Goal: Information Seeking & Learning: Understand process/instructions

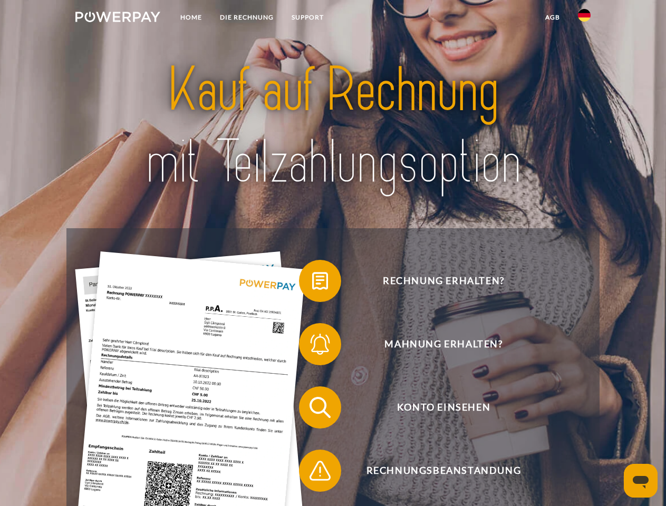
click at [118, 18] on img at bounding box center [117, 17] width 85 height 11
click at [584, 18] on img at bounding box center [584, 15] width 13 height 13
click at [552, 17] on link "agb" at bounding box center [552, 17] width 33 height 19
click at [312, 283] on span at bounding box center [304, 281] width 53 height 53
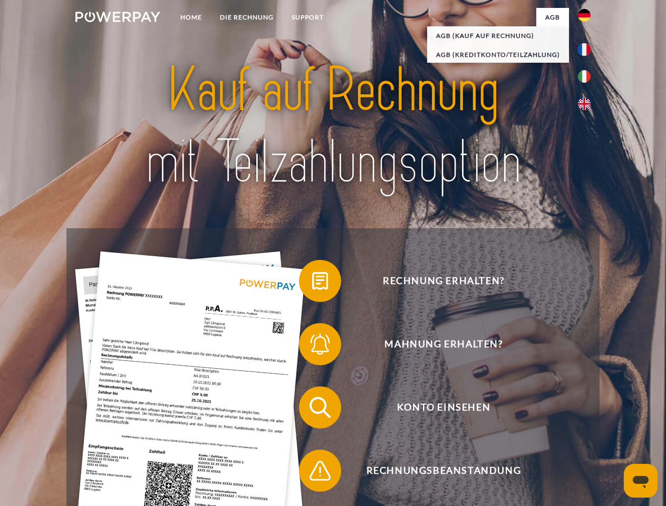
click at [312, 346] on span at bounding box center [304, 344] width 53 height 53
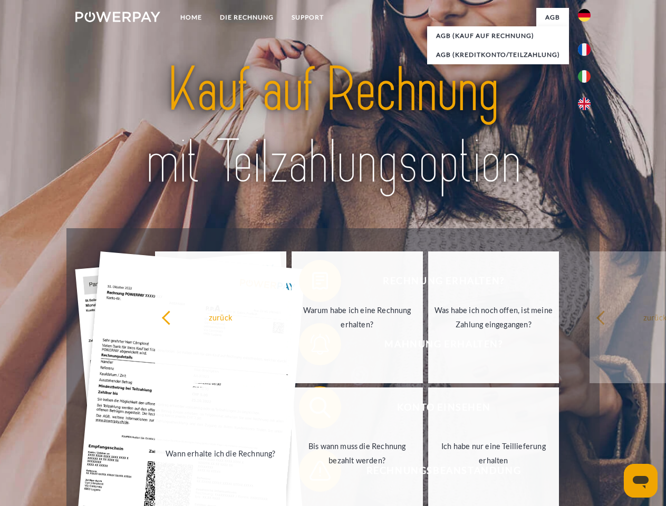
click at [312, 410] on link "Bis wann muss die Rechnung bezahlt werden?" at bounding box center [356, 453] width 131 height 132
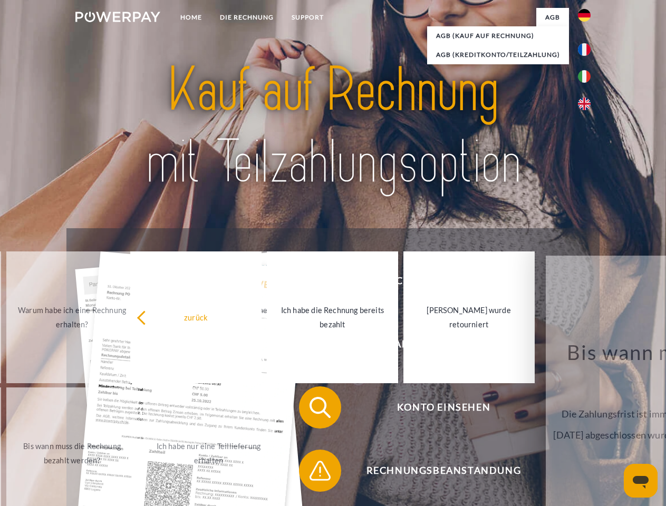
click at [312, 473] on span at bounding box center [304, 470] width 53 height 53
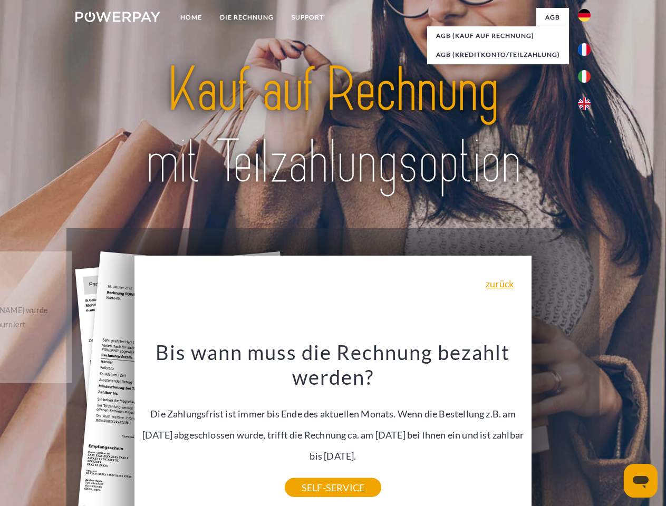
click at [640, 481] on icon "Messaging-Fenster öffnen" at bounding box center [640, 482] width 16 height 13
